Goal: Task Accomplishment & Management: Manage account settings

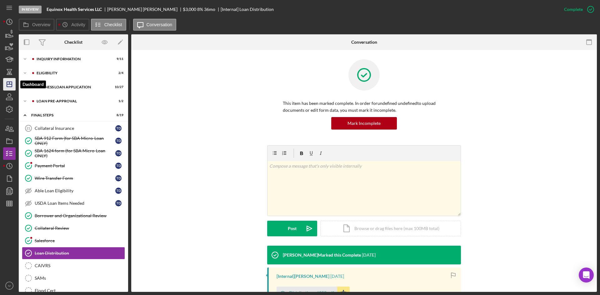
click at [9, 84] on line "button" at bounding box center [9, 83] width 0 height 2
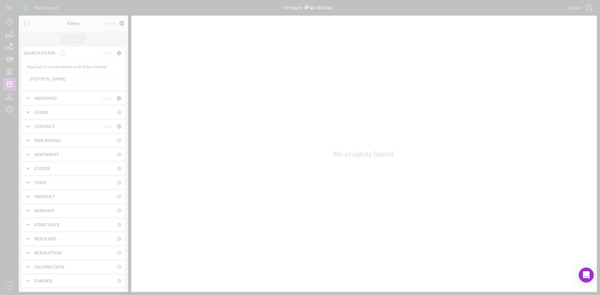
click at [56, 80] on div at bounding box center [300, 147] width 600 height 295
click at [74, 82] on div at bounding box center [300, 147] width 600 height 295
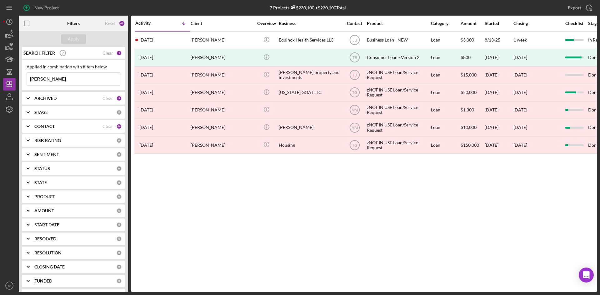
drag, startPoint x: 52, startPoint y: 80, endPoint x: 24, endPoint y: 76, distance: 27.5
click at [24, 76] on div "Applied in combination with filters below [PERSON_NAME] Icon/Menu Close" at bounding box center [73, 75] width 103 height 31
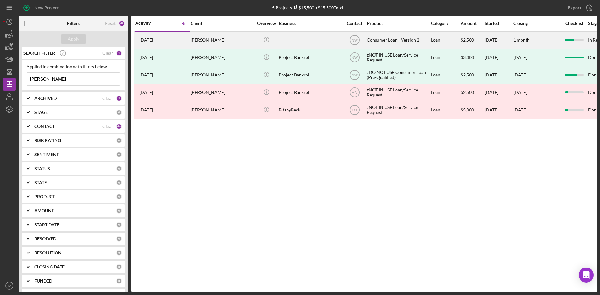
type input "[PERSON_NAME]"
click at [203, 41] on div "[PERSON_NAME]" at bounding box center [222, 40] width 62 height 17
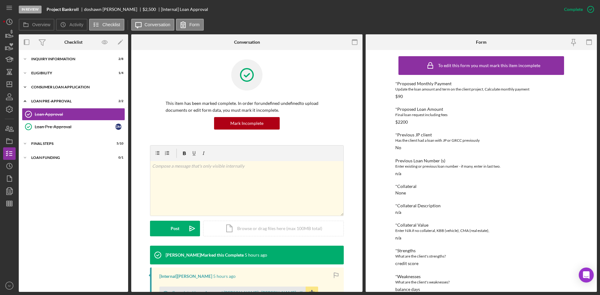
click at [51, 89] on div "Icon/Expander Consumer Loan Application 6 / 9" at bounding box center [73, 87] width 109 height 12
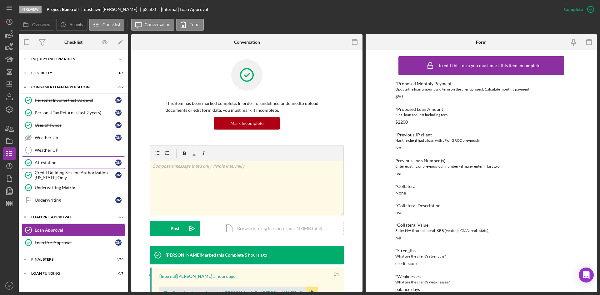
click at [61, 165] on div "Attestation" at bounding box center [75, 162] width 81 height 5
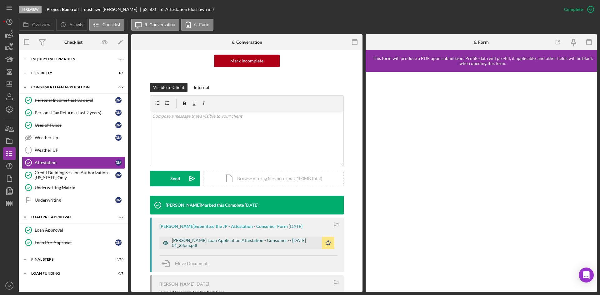
click at [241, 238] on div "[PERSON_NAME] Loan Application Attestation - Consumer -- [DATE] 01_23pm.pdf" at bounding box center [245, 243] width 147 height 10
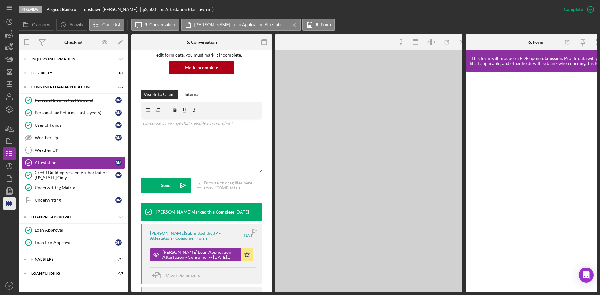
scroll to position [69, 0]
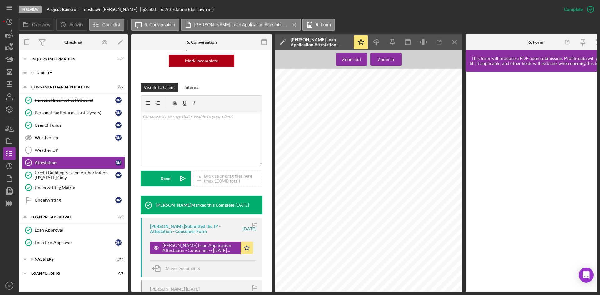
click at [70, 76] on div "Icon/Expander Eligibility 1 / 4" at bounding box center [73, 73] width 109 height 12
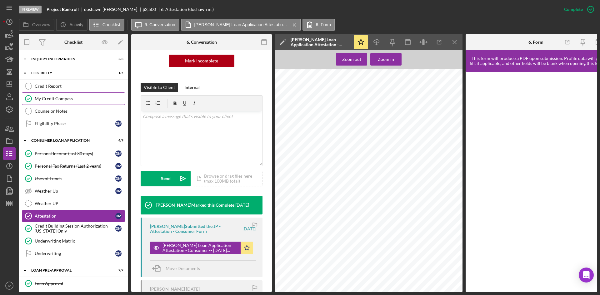
click at [68, 104] on link "My Credit Compass My Credit Compass" at bounding box center [73, 98] width 103 height 12
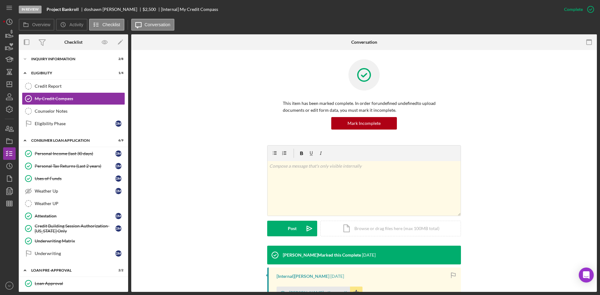
scroll to position [93, 0]
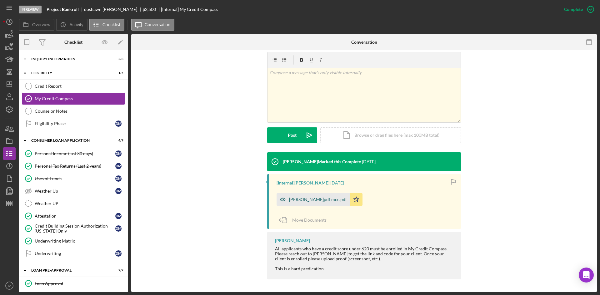
click at [299, 201] on div "[PERSON_NAME]pdf mcc.pdf" at bounding box center [318, 199] width 58 height 5
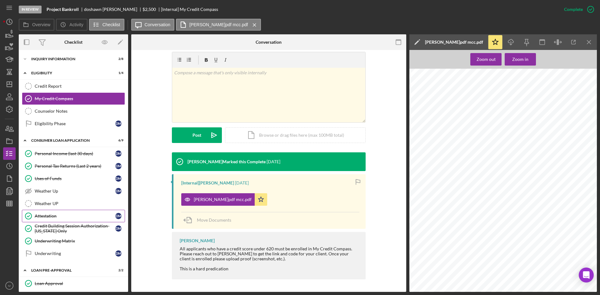
scroll to position [45, 0]
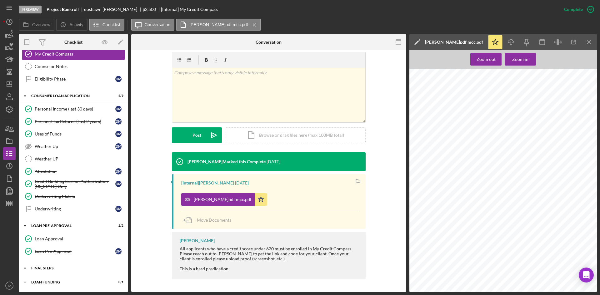
click at [51, 269] on div "FINAL STEPS" at bounding box center [75, 269] width 89 height 4
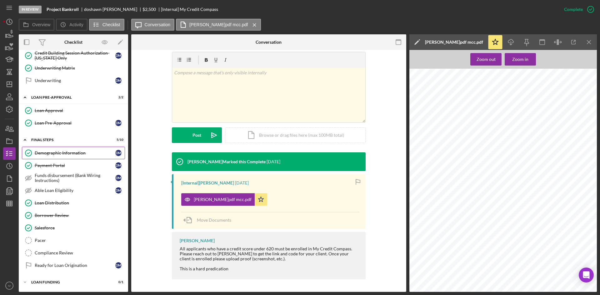
click at [65, 152] on div "Demographic Information" at bounding box center [75, 153] width 81 height 5
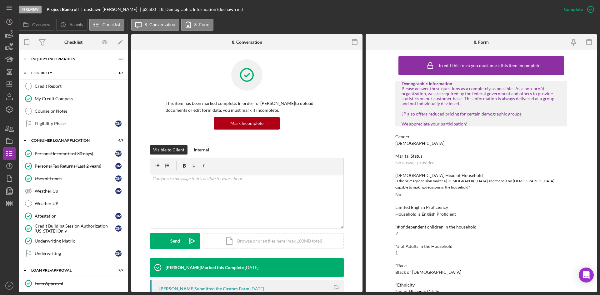
click at [77, 166] on div "Personal Tax Returns (Last 2 years)" at bounding box center [75, 166] width 81 height 5
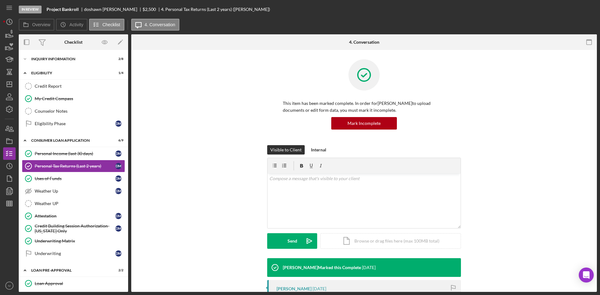
scroll to position [125, 0]
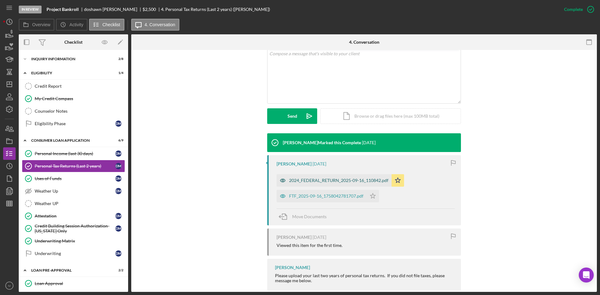
click at [314, 180] on div "2024_FEDERAL_RETURN_2025-09-16_110842.pdf" at bounding box center [338, 180] width 99 height 5
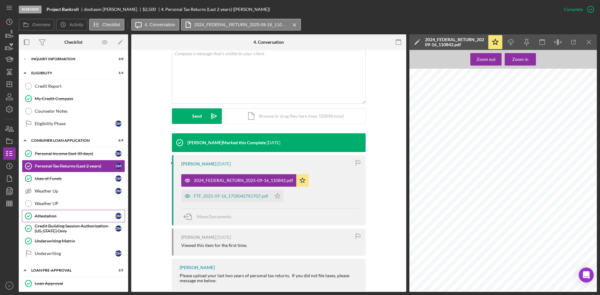
scroll to position [437, 0]
drag, startPoint x: 57, startPoint y: 283, endPoint x: 125, endPoint y: 257, distance: 73.5
click at [57, 283] on div "Loan Approval" at bounding box center [80, 283] width 90 height 5
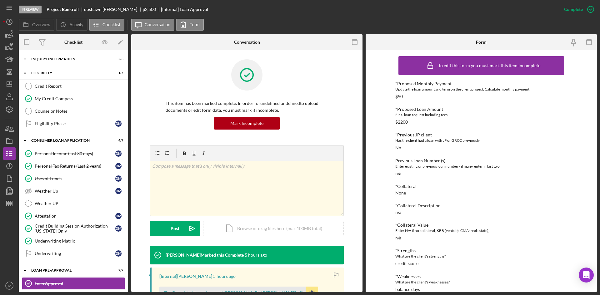
scroll to position [94, 0]
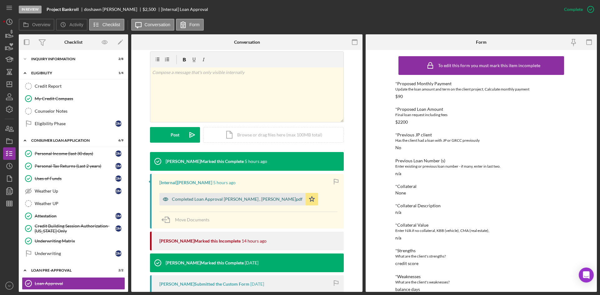
click at [249, 201] on div "Completed Loan Approval [PERSON_NAME] , [PERSON_NAME]pdf" at bounding box center [237, 199] width 131 height 5
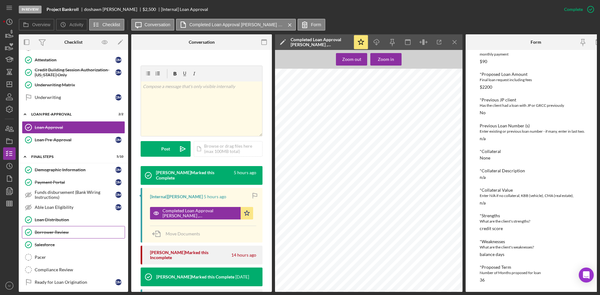
scroll to position [175, 0]
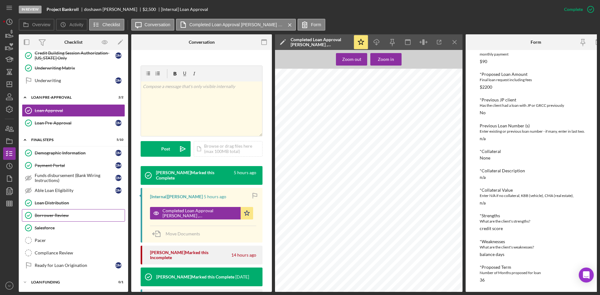
click at [65, 211] on link "Borrower Review Borrower Review" at bounding box center [73, 215] width 103 height 12
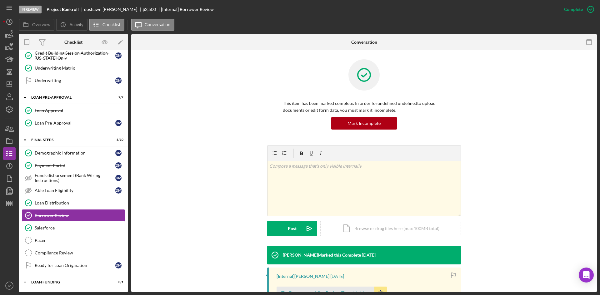
scroll to position [89, 0]
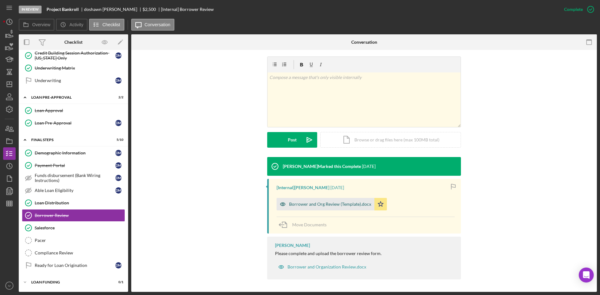
click at [319, 202] on div "Borrower and Org Review (Template).docx" at bounding box center [330, 204] width 82 height 5
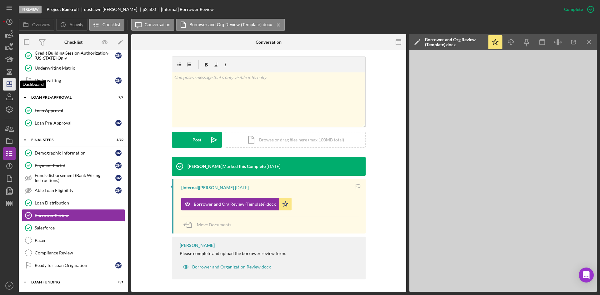
click at [15, 84] on icon "Icon/Dashboard" at bounding box center [10, 85] width 16 height 16
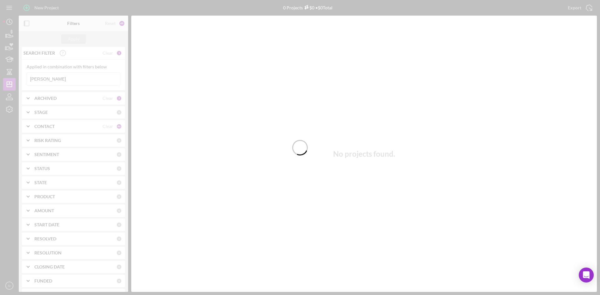
click at [54, 80] on div at bounding box center [300, 147] width 600 height 295
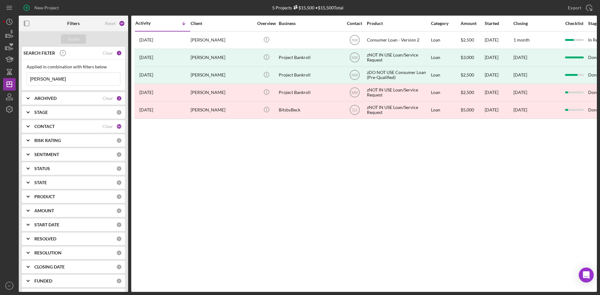
drag, startPoint x: 54, startPoint y: 81, endPoint x: 2, endPoint y: 81, distance: 51.9
click at [2, 81] on div "New Project 5 Projects $15,500 • $15,500 Total [PERSON_NAME] Export Icon/Export…" at bounding box center [300, 147] width 600 height 295
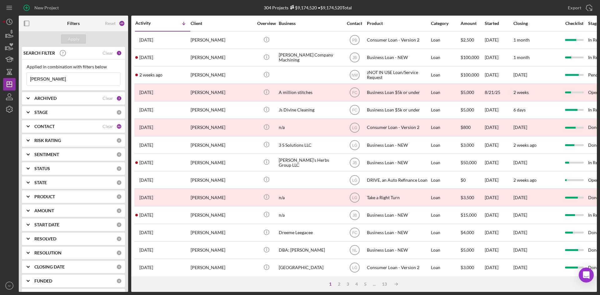
type input "[PERSON_NAME]"
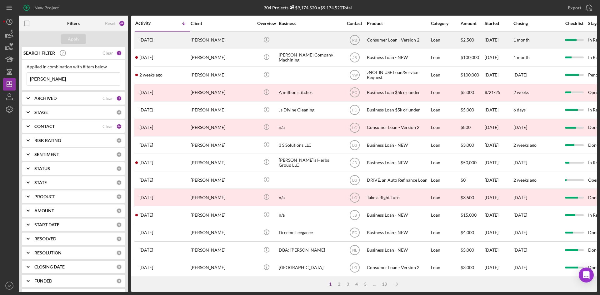
click at [213, 43] on div "[PERSON_NAME]" at bounding box center [222, 40] width 62 height 17
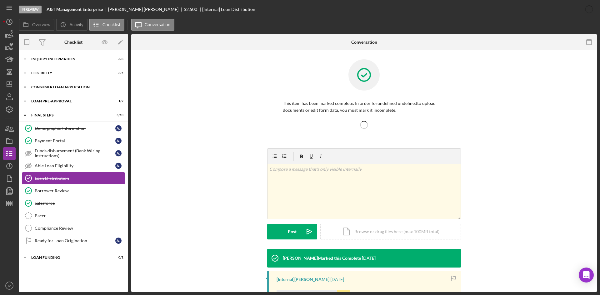
click at [59, 85] on div "Consumer Loan Application" at bounding box center [75, 87] width 89 height 4
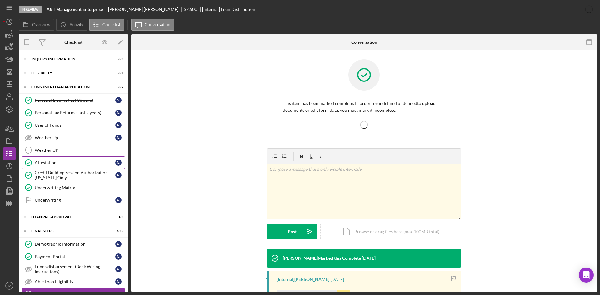
click at [59, 162] on div "Attestation" at bounding box center [75, 162] width 81 height 5
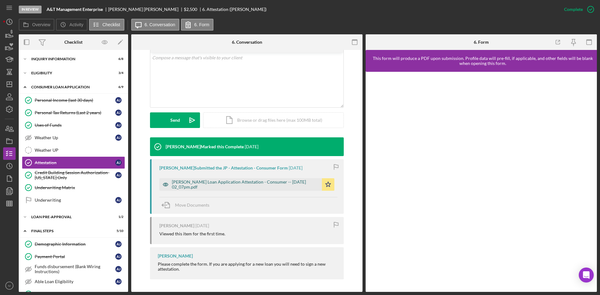
click at [232, 181] on div "[PERSON_NAME] Loan Application Attestation - Consumer -- [DATE] 02_07pm.pdf" at bounding box center [245, 185] width 147 height 10
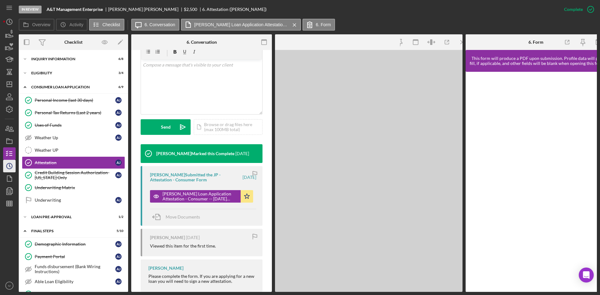
scroll to position [128, 0]
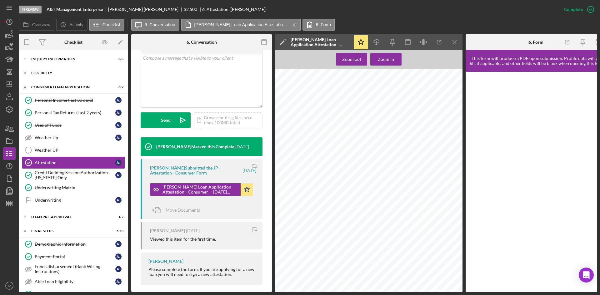
click at [50, 74] on div "Eligibility" at bounding box center [75, 73] width 89 height 4
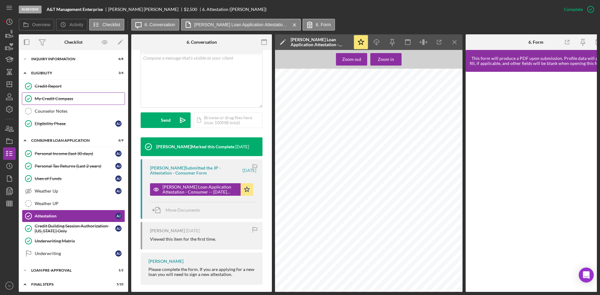
click at [55, 95] on link "My Credit Compass My Credit Compass" at bounding box center [73, 98] width 103 height 12
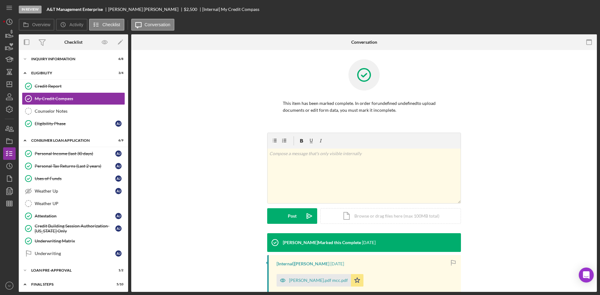
scroll to position [81, 0]
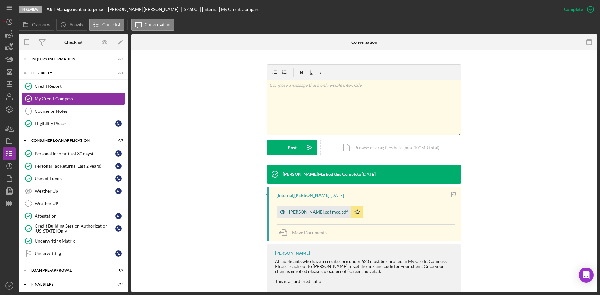
click at [317, 214] on div "[PERSON_NAME].pdf mcc.pdf" at bounding box center [318, 212] width 59 height 5
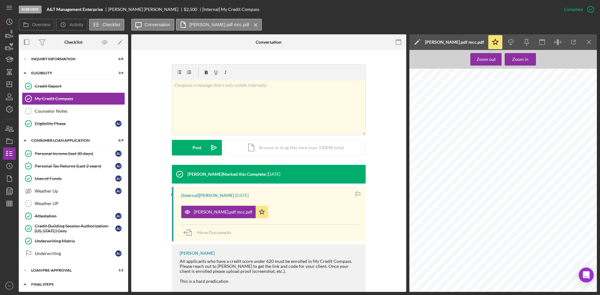
click at [45, 283] on div "FINAL STEPS" at bounding box center [75, 285] width 89 height 4
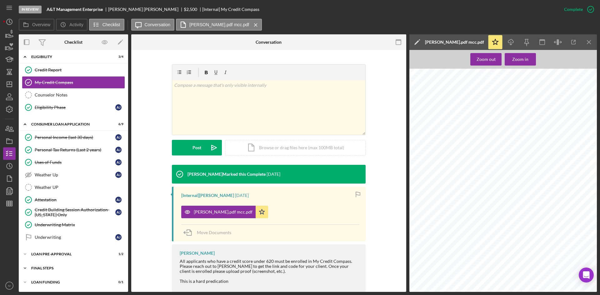
click at [51, 269] on div "FINAL STEPS" at bounding box center [75, 269] width 89 height 4
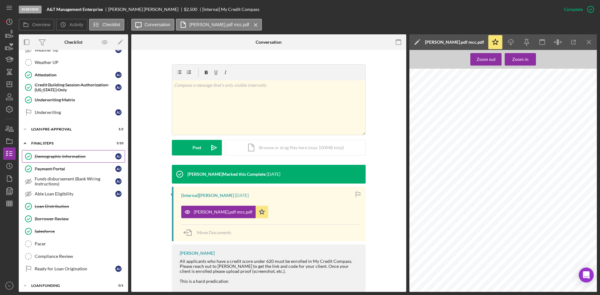
click at [80, 157] on div "Demographic Information" at bounding box center [75, 156] width 81 height 5
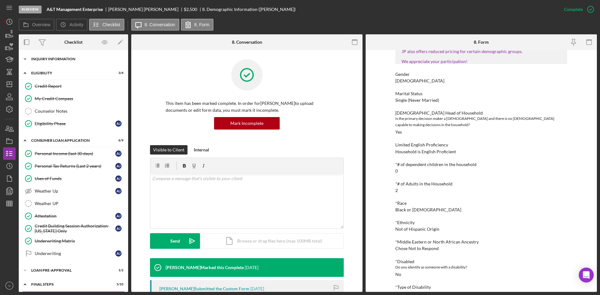
click at [62, 62] on div "Icon/Expander Inquiry Information 6 / 8" at bounding box center [73, 59] width 109 height 12
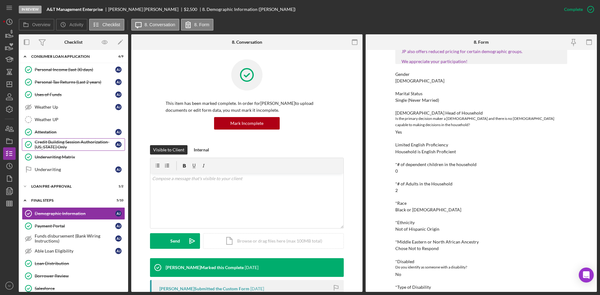
scroll to position [125, 0]
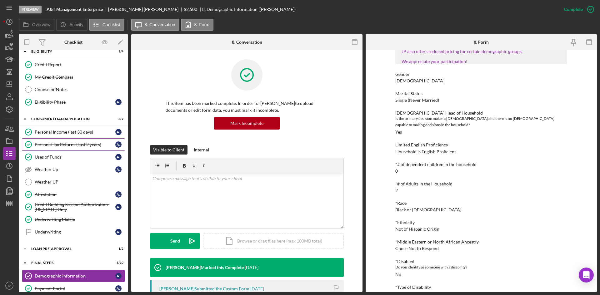
click at [82, 142] on div "Personal Tax Returns (Last 2 years)" at bounding box center [75, 144] width 81 height 5
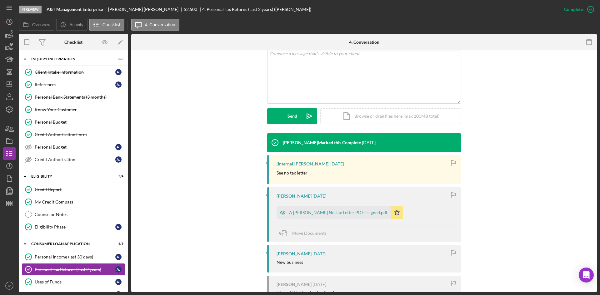
scroll to position [187, 0]
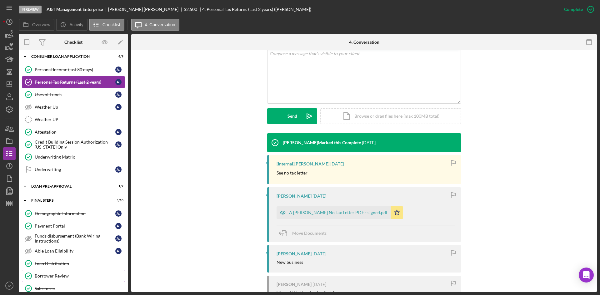
drag, startPoint x: 61, startPoint y: 274, endPoint x: 65, endPoint y: 272, distance: 4.3
click at [61, 274] on div "Borrower Review" at bounding box center [80, 276] width 90 height 5
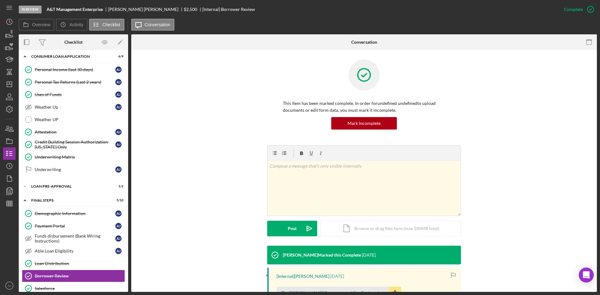
scroll to position [89, 0]
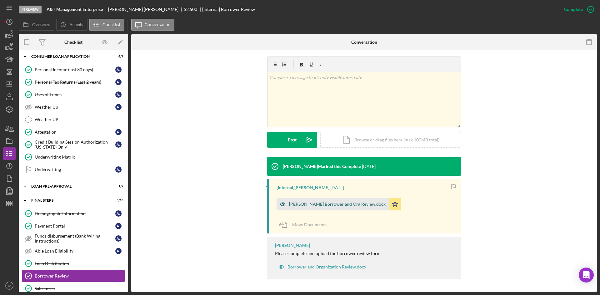
click at [297, 203] on div "[PERSON_NAME] Borrower and Org Review.docx" at bounding box center [337, 204] width 97 height 5
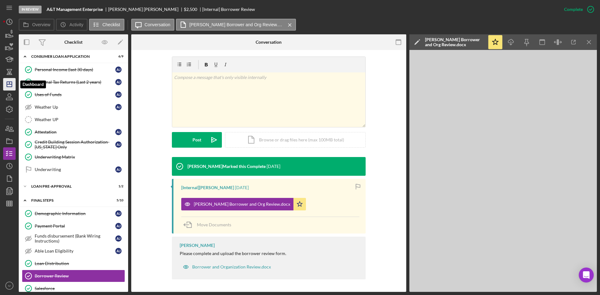
click at [7, 85] on polygon "button" at bounding box center [9, 84] width 5 height 5
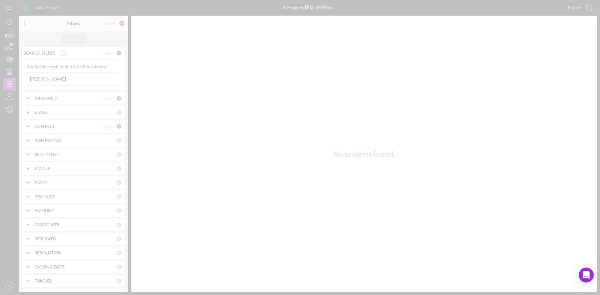
click at [67, 80] on div at bounding box center [300, 147] width 600 height 295
click at [42, 80] on div at bounding box center [300, 147] width 600 height 295
click at [52, 81] on div at bounding box center [300, 147] width 600 height 295
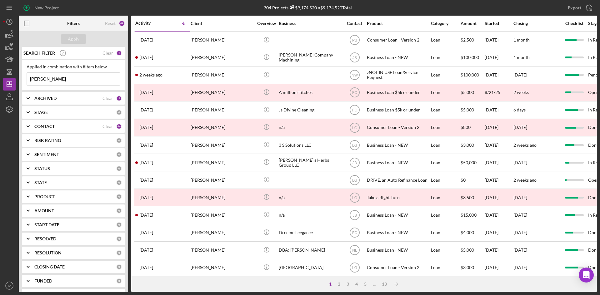
drag, startPoint x: 61, startPoint y: 81, endPoint x: 23, endPoint y: 83, distance: 37.8
click at [23, 83] on div "Applied in combination with filters below [PERSON_NAME] Icon/Menu Close" at bounding box center [73, 75] width 103 height 31
type input "rice"
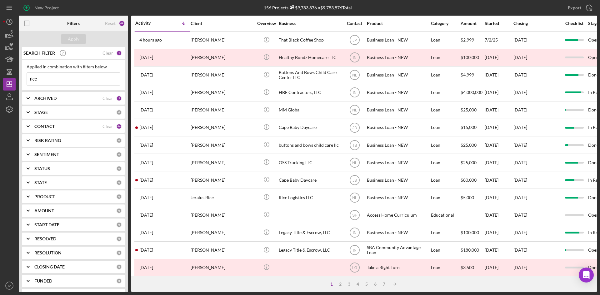
click at [204, 42] on div "[PERSON_NAME]" at bounding box center [222, 40] width 62 height 17
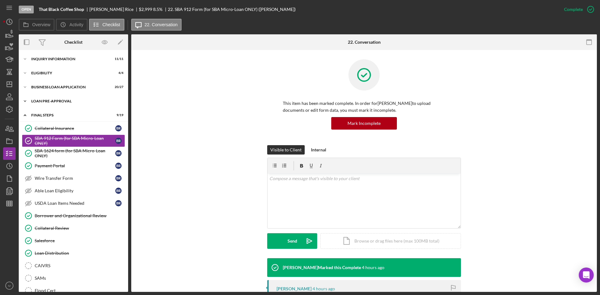
click at [61, 102] on div "LOAN PRE-APPROVAL" at bounding box center [75, 101] width 89 height 4
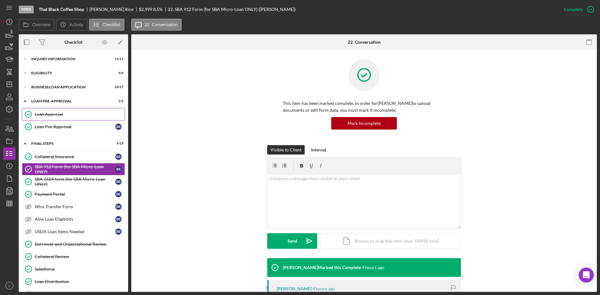
click at [61, 110] on link "Loan Approval Loan Approval" at bounding box center [73, 114] width 103 height 12
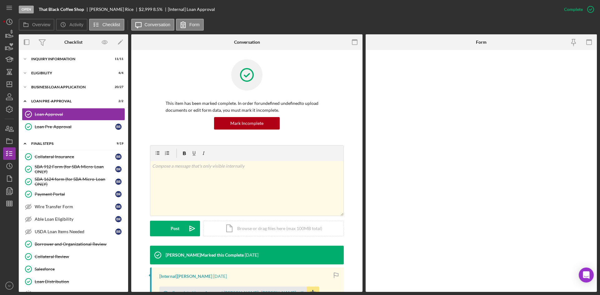
scroll to position [94, 0]
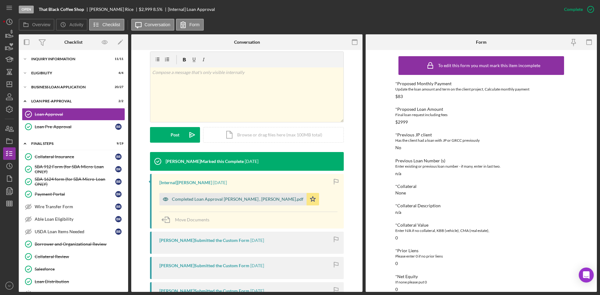
click at [252, 202] on div "Completed Loan Approval [PERSON_NAME] , [PERSON_NAME].pdf" at bounding box center [238, 199] width 132 height 5
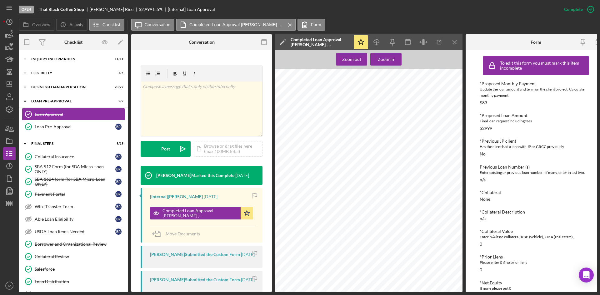
drag, startPoint x: 62, startPoint y: 243, endPoint x: 151, endPoint y: 232, distance: 90.5
click at [62, 243] on div "Borrower and Organizational Review" at bounding box center [80, 244] width 90 height 5
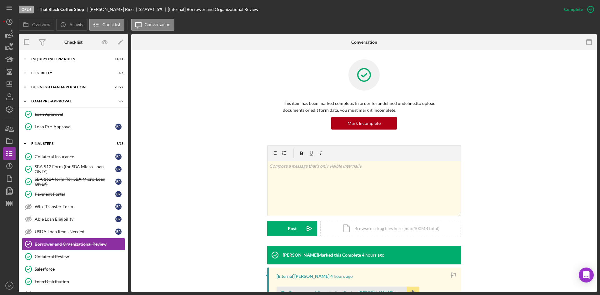
scroll to position [94, 0]
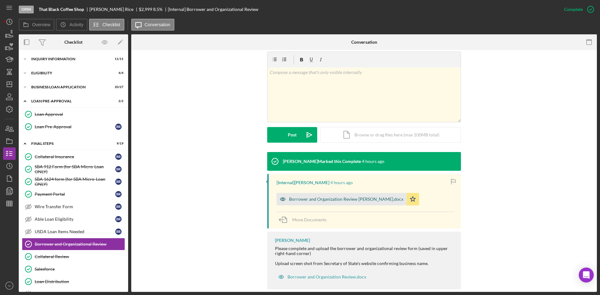
click at [347, 200] on div "Borrower and Organization Review [PERSON_NAME].docx" at bounding box center [346, 199] width 114 height 5
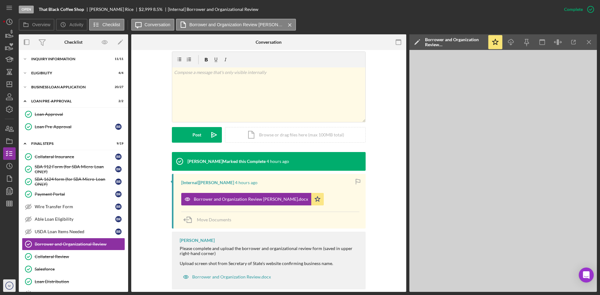
click at [8, 287] on text "IV" at bounding box center [9, 285] width 3 height 3
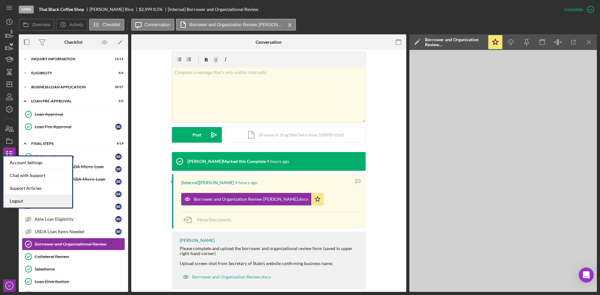
click at [22, 201] on link "Logout" at bounding box center [37, 201] width 69 height 13
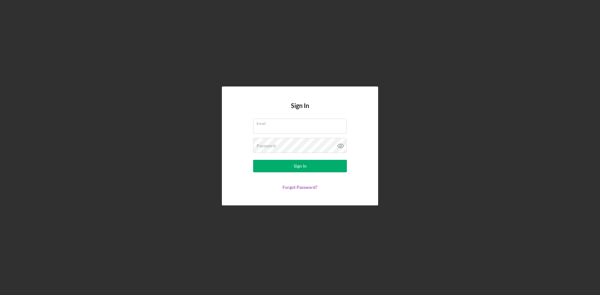
type input "[EMAIL_ADDRESS][DOMAIN_NAME]"
